Goal: Information Seeking & Learning: Learn about a topic

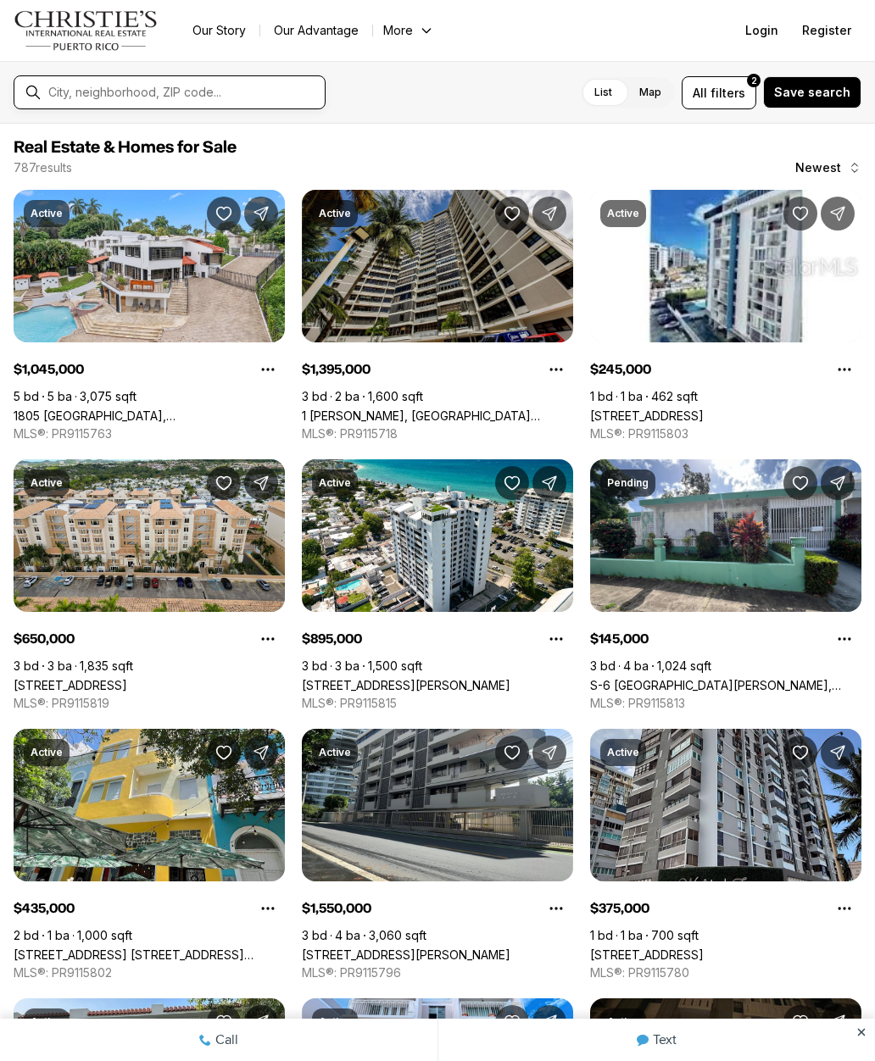
click at [170, 100] on input "text" at bounding box center [183, 92] width 270 height 15
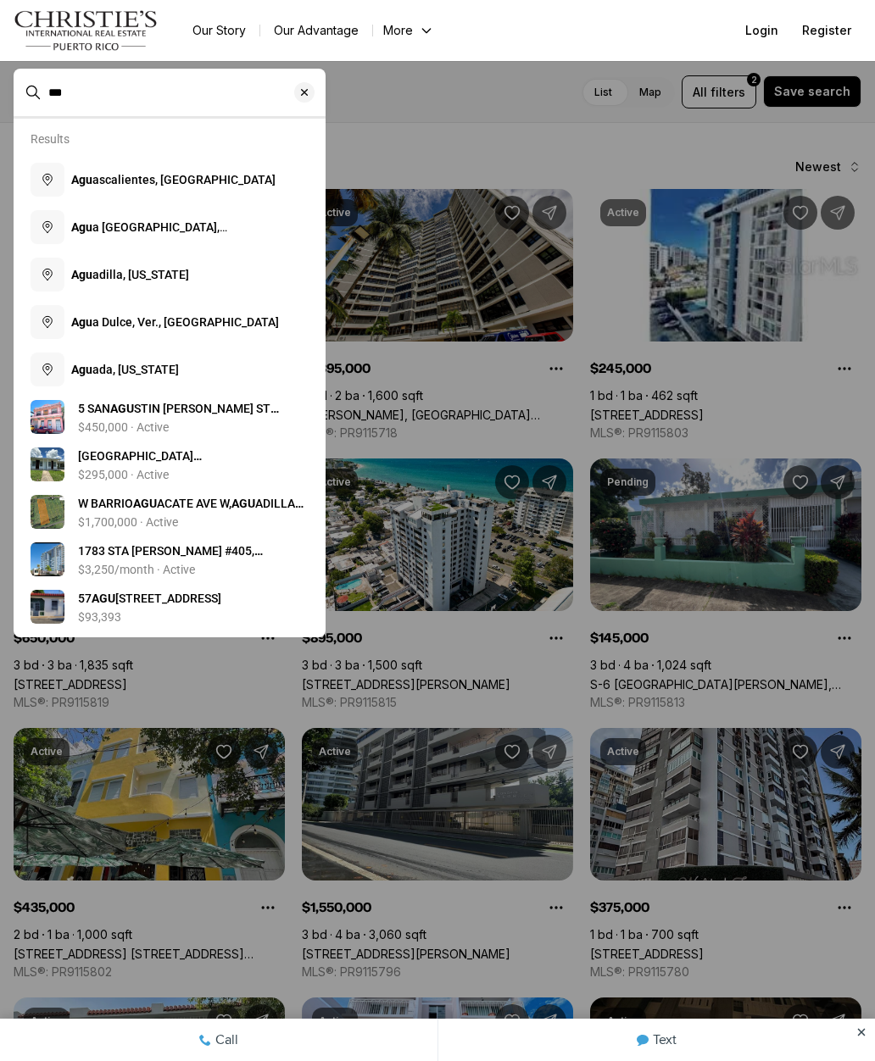
type input "***"
click at [174, 289] on button "Agu adilla, [US_STATE]" at bounding box center [170, 274] width 292 height 47
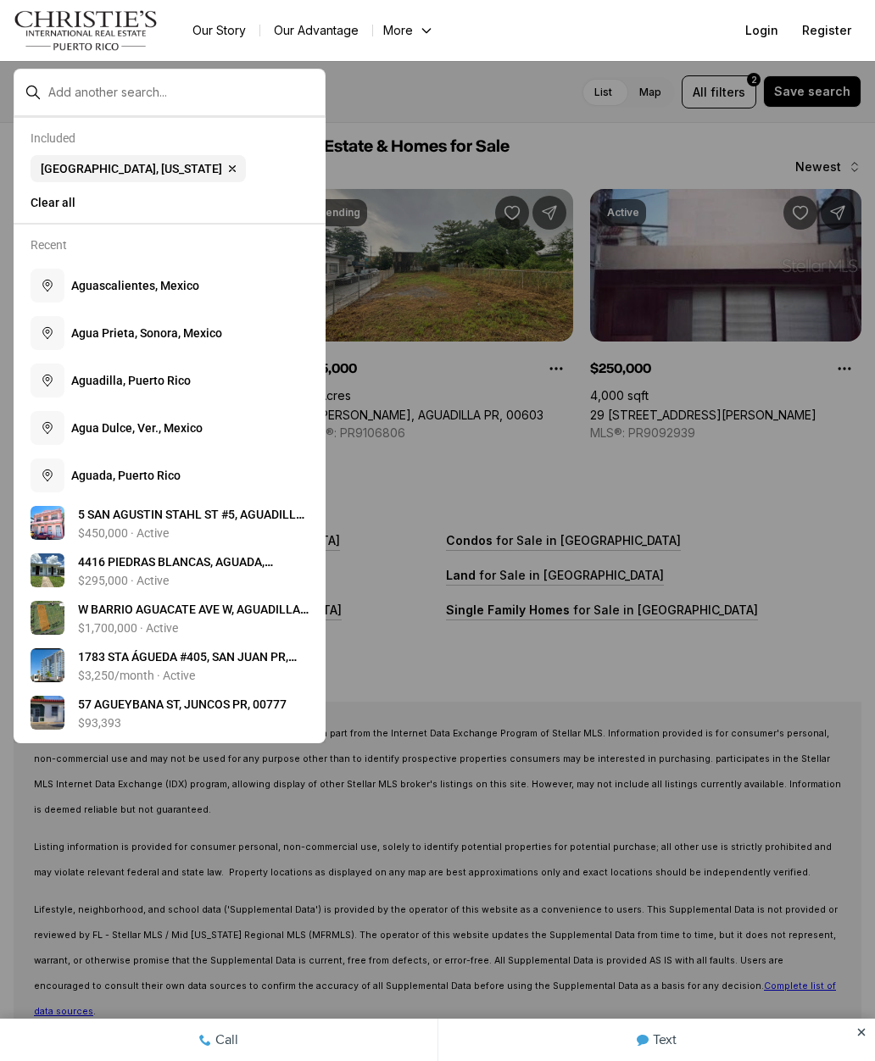
click at [551, 114] on div at bounding box center [437, 530] width 875 height 1061
